Goal: Check status: Check status

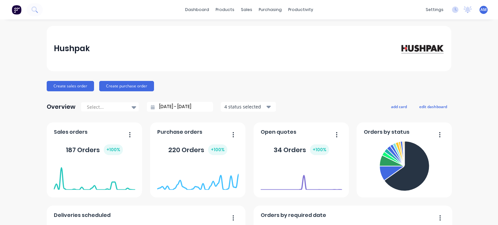
click at [288, 50] on div "Hushpak" at bounding box center [249, 48] width 391 height 13
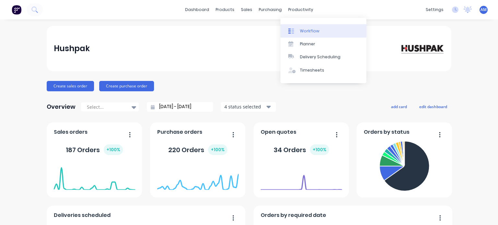
click at [310, 30] on div "Workflow" at bounding box center [309, 31] width 19 height 6
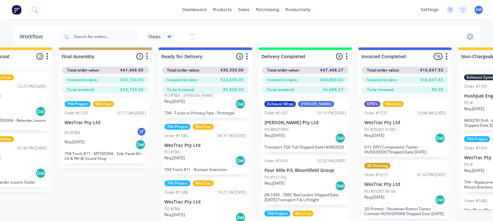
scroll to position [0, 1054]
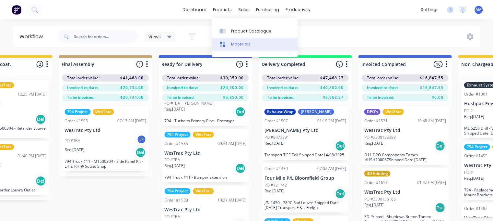
click at [234, 39] on link "Materials" at bounding box center [255, 44] width 86 height 13
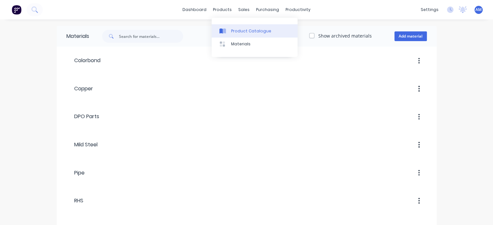
click at [240, 28] on div "Product Catalogue" at bounding box center [251, 31] width 40 height 6
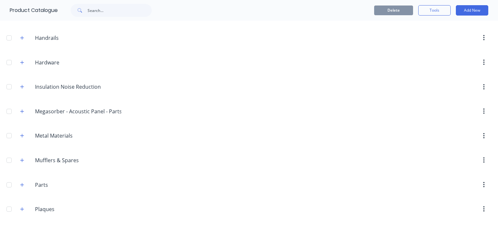
scroll to position [386, 0]
click at [23, 85] on icon "button" at bounding box center [22, 87] width 4 height 4
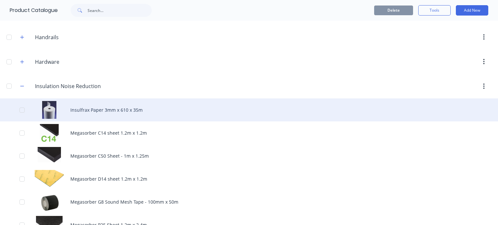
click at [269, 111] on div "Insulfrax Paper 3mm x 610 x 35m" at bounding box center [249, 110] width 498 height 23
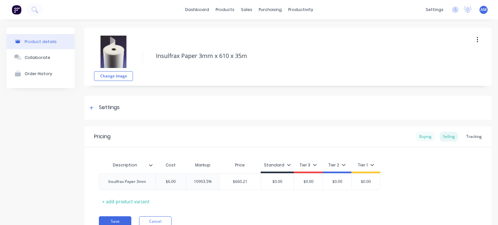
click at [420, 137] on div "Buying" at bounding box center [425, 137] width 19 height 10
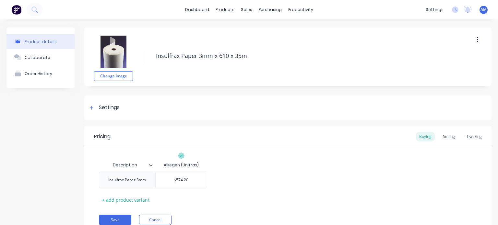
scroll to position [27, 0]
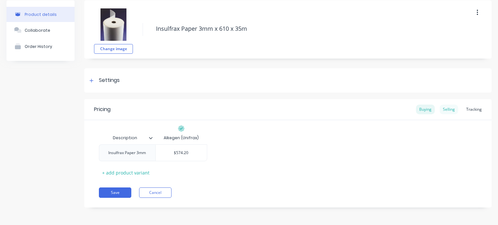
click at [444, 109] on div "Selling" at bounding box center [449, 110] width 18 height 10
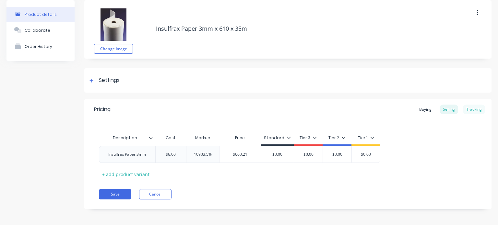
click at [467, 111] on div "Tracking" at bounding box center [474, 110] width 22 height 10
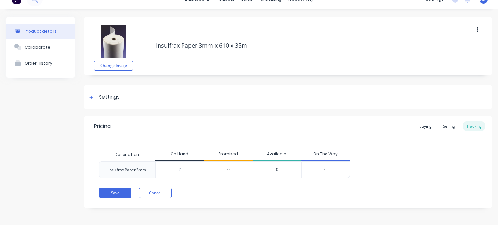
scroll to position [0, 0]
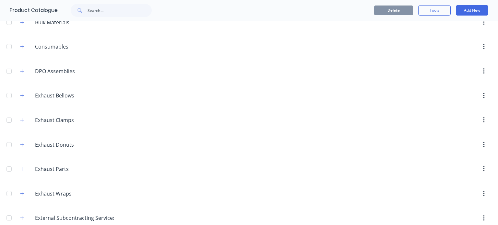
scroll to position [129, 0]
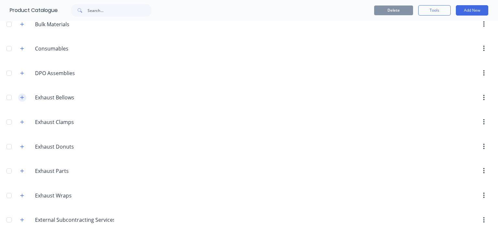
click at [24, 100] on button "button" at bounding box center [22, 98] width 8 height 8
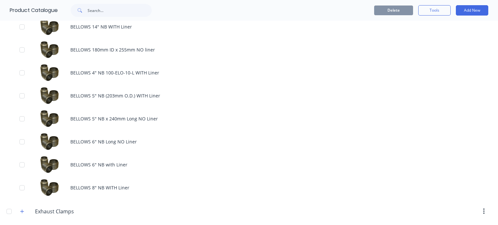
scroll to position [338, 0]
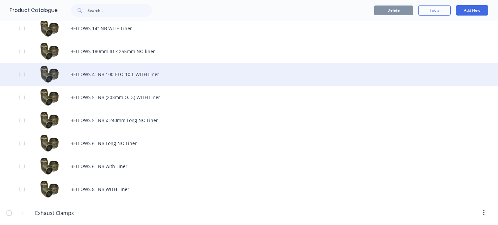
click at [112, 76] on div "BELLOWS 4" NB 100-ELO-10-L WITH Liner" at bounding box center [249, 74] width 498 height 23
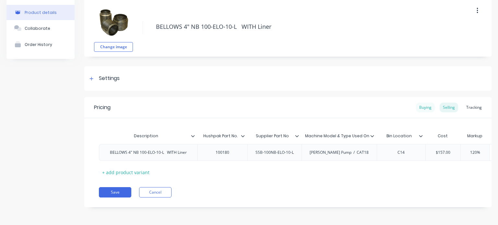
click at [424, 103] on div "Buying" at bounding box center [425, 108] width 19 height 10
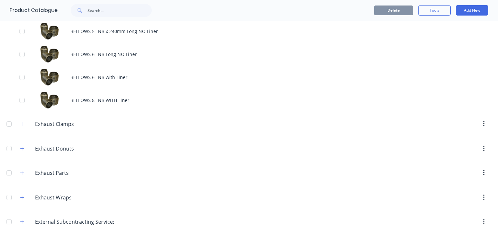
scroll to position [428, 0]
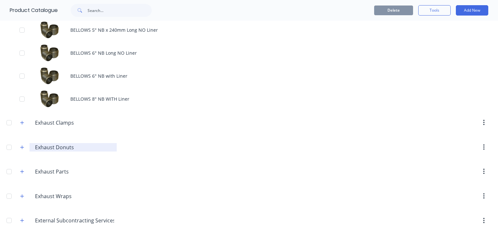
click at [55, 147] on input "Exhaust Donuts" at bounding box center [73, 148] width 77 height 8
click at [23, 146] on icon "button" at bounding box center [22, 148] width 4 height 4
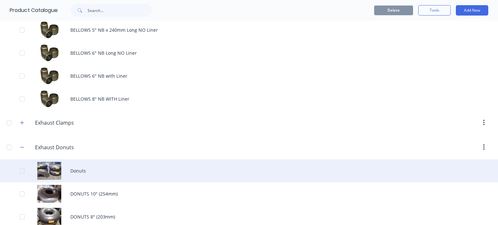
click at [142, 180] on div "Donuts" at bounding box center [249, 171] width 498 height 23
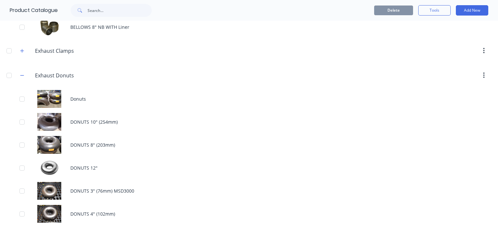
scroll to position [502, 0]
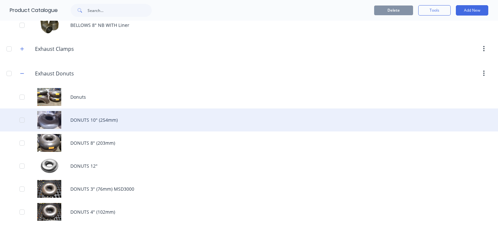
click at [91, 117] on div "DONUTS 10" (254mm)" at bounding box center [249, 120] width 498 height 23
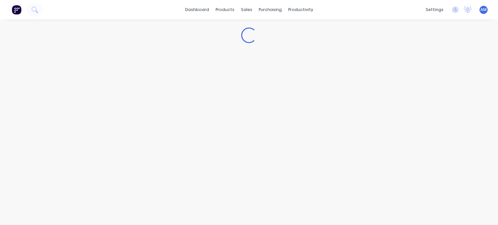
type textarea "x"
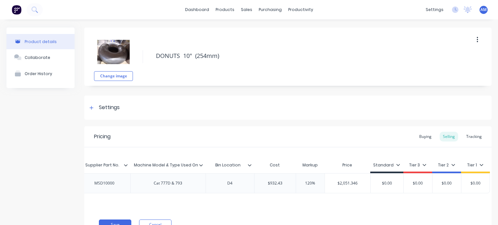
scroll to position [0, 133]
click at [473, 137] on div "Tracking" at bounding box center [474, 137] width 22 height 10
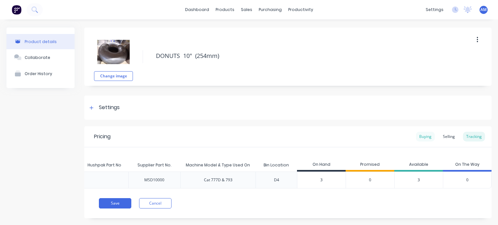
click at [419, 137] on div "Buying" at bounding box center [425, 137] width 19 height 10
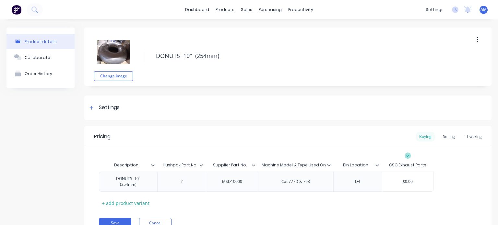
scroll to position [0, 0]
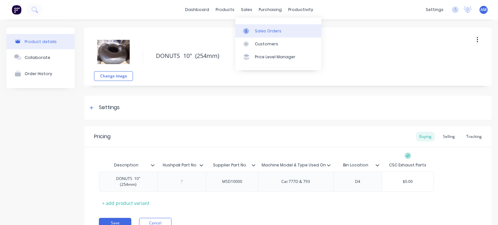
click at [257, 30] on div "Sales Orders" at bounding box center [268, 31] width 27 height 6
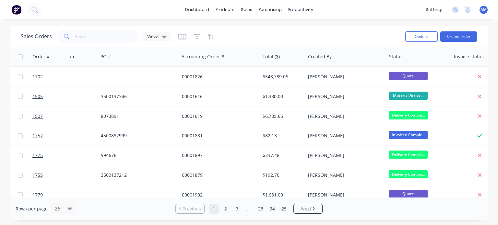
scroll to position [0, 106]
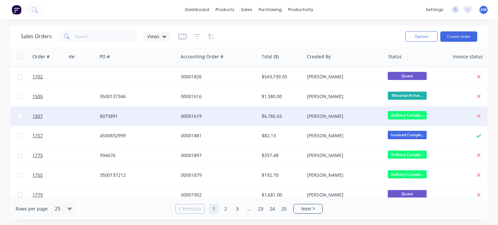
click at [210, 119] on div "00001619" at bounding box center [217, 116] width 72 height 6
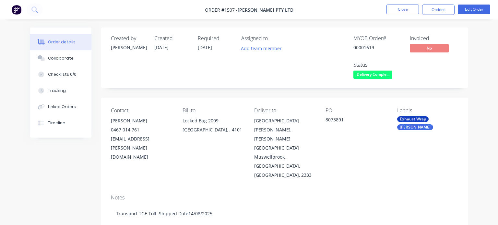
type input "[DATE]"
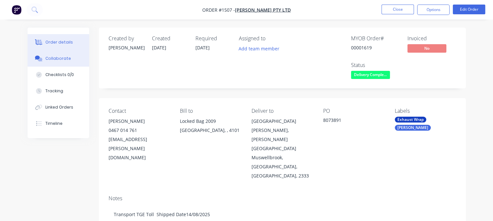
click at [61, 56] on div "Collaborate" at bounding box center [58, 58] width 26 height 6
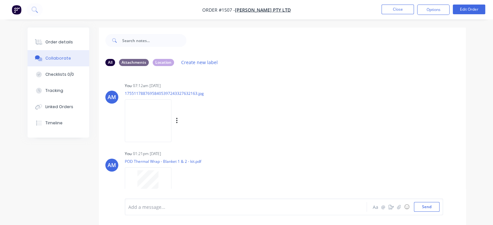
click at [153, 122] on img at bounding box center [148, 121] width 47 height 42
click at [399, 12] on button "Close" at bounding box center [398, 10] width 32 height 10
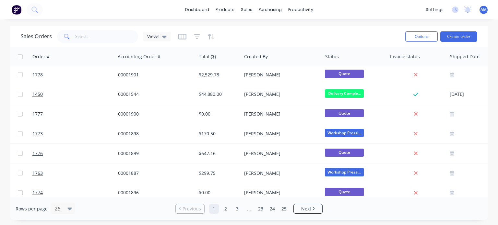
scroll to position [148, 169]
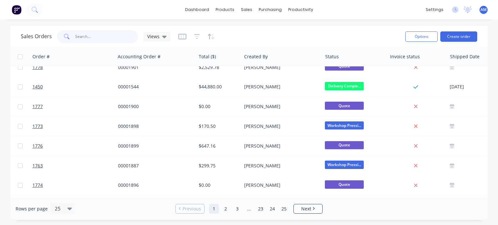
click at [100, 38] on input "text" at bounding box center [106, 36] width 63 height 13
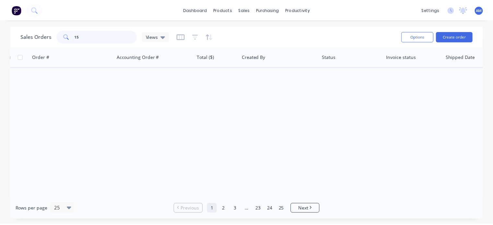
scroll to position [0, 169]
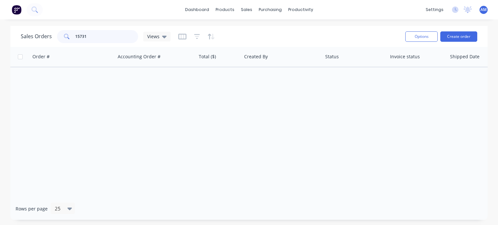
drag, startPoint x: 92, startPoint y: 36, endPoint x: 52, endPoint y: 34, distance: 40.3
click at [52, 34] on div "Sales Orders 15731 Views" at bounding box center [96, 36] width 150 height 13
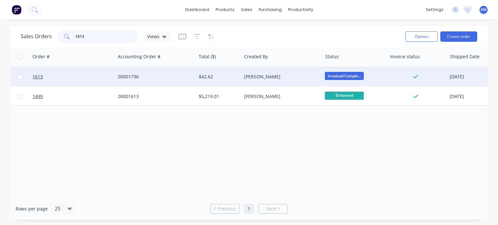
type input "1613"
click at [137, 78] on div "00001736" at bounding box center [154, 77] width 72 height 6
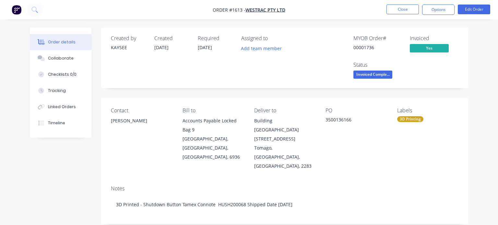
type input "[DATE]"
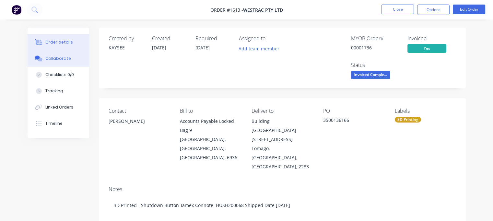
click at [67, 60] on div "Collaborate" at bounding box center [58, 58] width 26 height 6
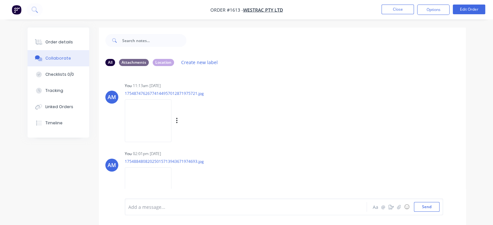
click at [152, 111] on img at bounding box center [148, 121] width 47 height 42
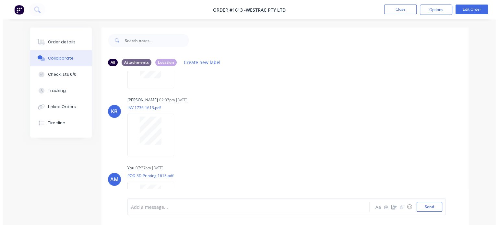
scroll to position [287, 0]
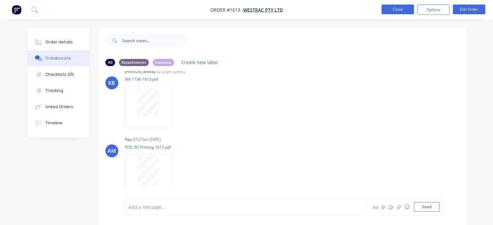
click at [392, 10] on button "Close" at bounding box center [398, 10] width 32 height 10
